Goal: Information Seeking & Learning: Check status

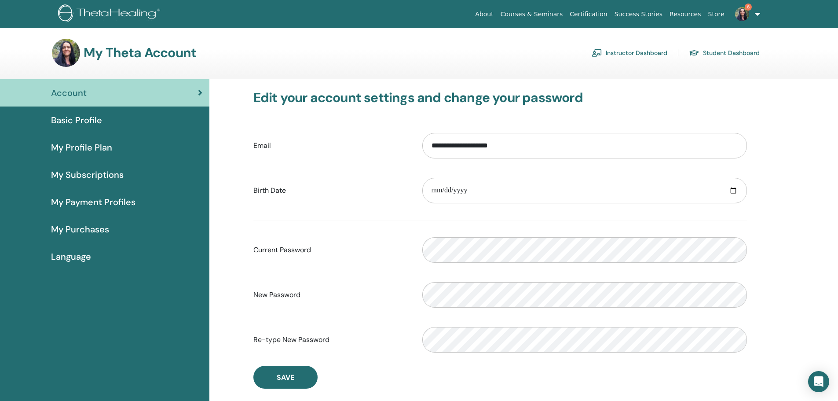
click at [98, 227] on span "My Purchases" at bounding box center [80, 229] width 58 height 13
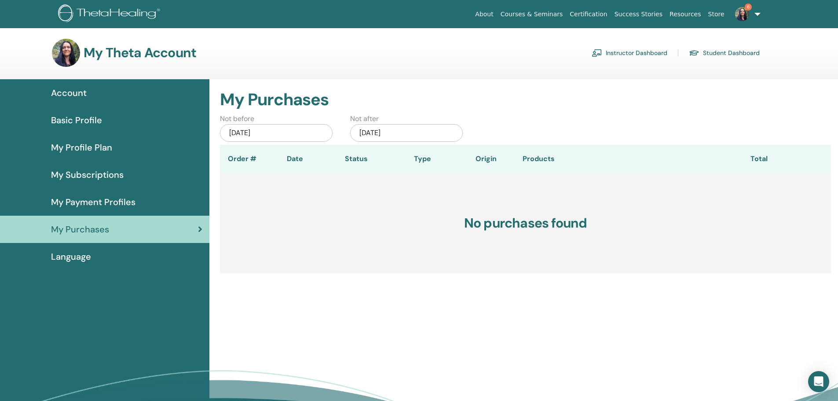
click at [268, 128] on div "Jul/01, 2025" at bounding box center [276, 133] width 113 height 18
click at [232, 159] on button "Previous Month" at bounding box center [231, 157] width 14 height 14
click at [232, 157] on span "Previous Month" at bounding box center [232, 156] width 0 height 9
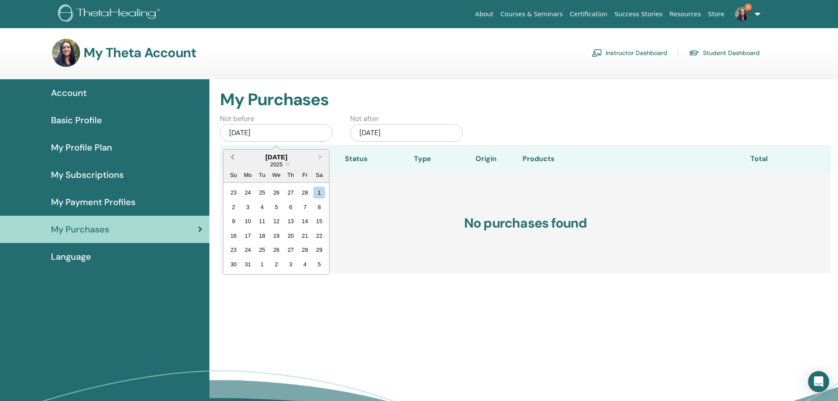
click at [232, 157] on span "Previous Month" at bounding box center [232, 156] width 0 height 9
click at [409, 242] on h3 "No purchases found" at bounding box center [525, 223] width 611 height 100
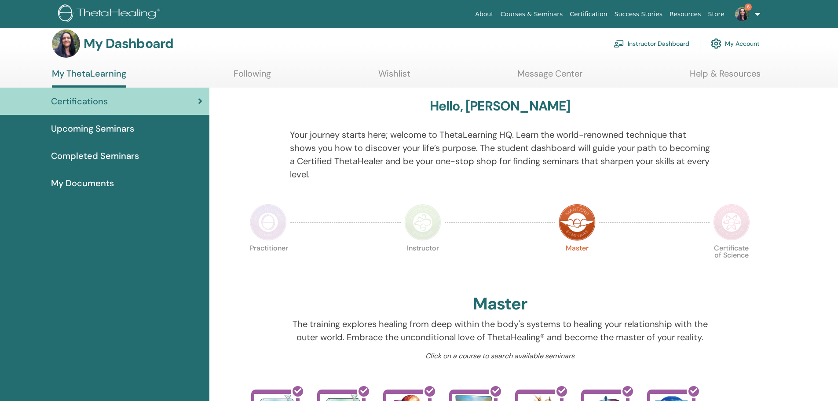
scroll to position [7, 0]
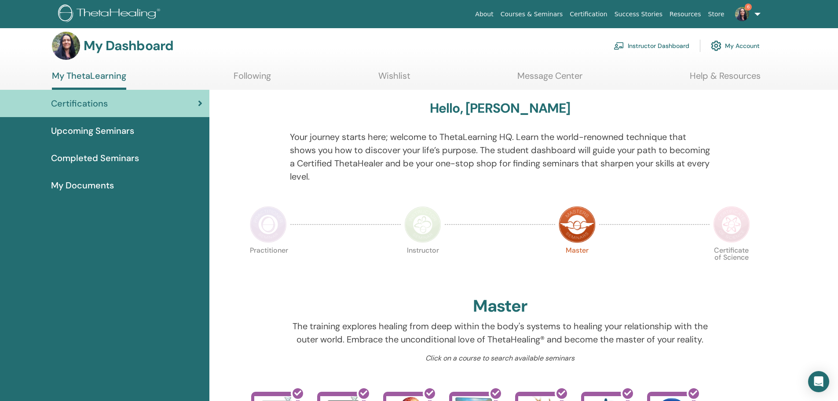
click at [93, 131] on span "Upcoming Seminars" at bounding box center [92, 130] width 83 height 13
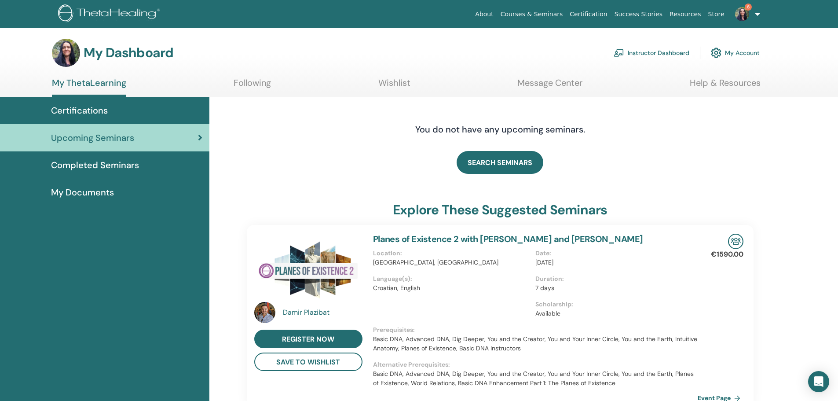
click at [119, 163] on span "Completed Seminars" at bounding box center [95, 164] width 88 height 13
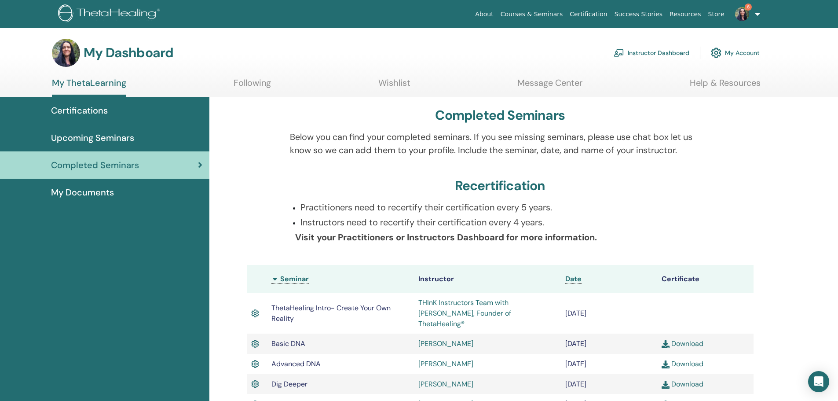
click at [128, 139] on span "Upcoming Seminars" at bounding box center [92, 137] width 83 height 13
